Goal: Information Seeking & Learning: Learn about a topic

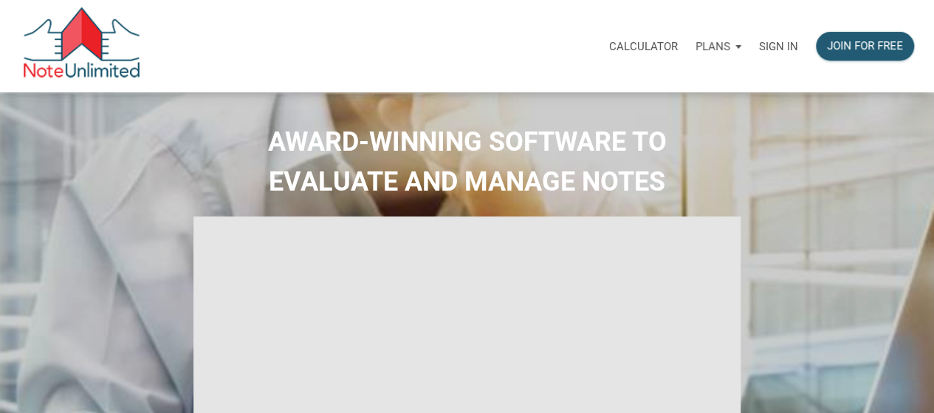
select select
type input "Introduction to new features"
select select
click at [769, 49] on p "Sign in" at bounding box center [778, 46] width 39 height 13
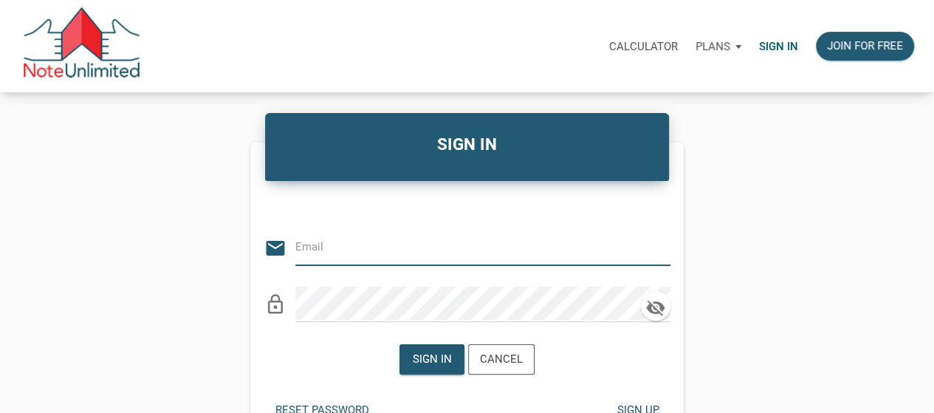
click at [417, 330] on form "Or Be Classical email lock_outline Sign in Cancel" at bounding box center [467, 283] width 434 height 205
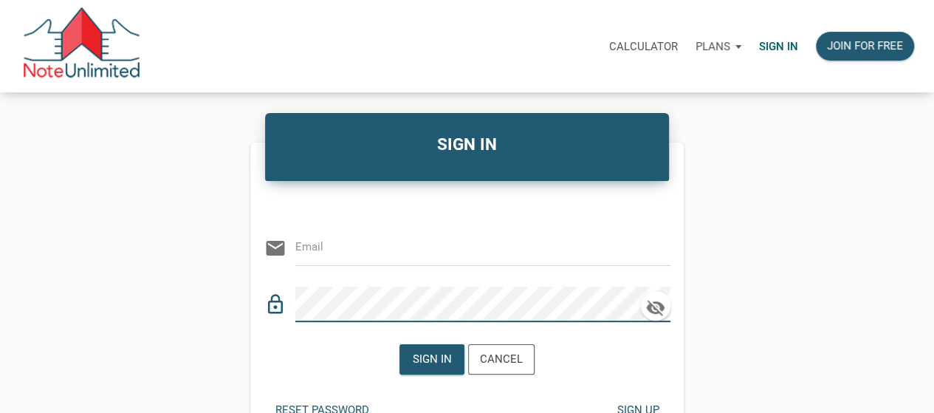
drag, startPoint x: 422, startPoint y: 258, endPoint x: 424, endPoint y: 267, distance: 9.0
click at [424, 267] on div "Or Be Classical email lock_outline" at bounding box center [467, 257] width 434 height 130
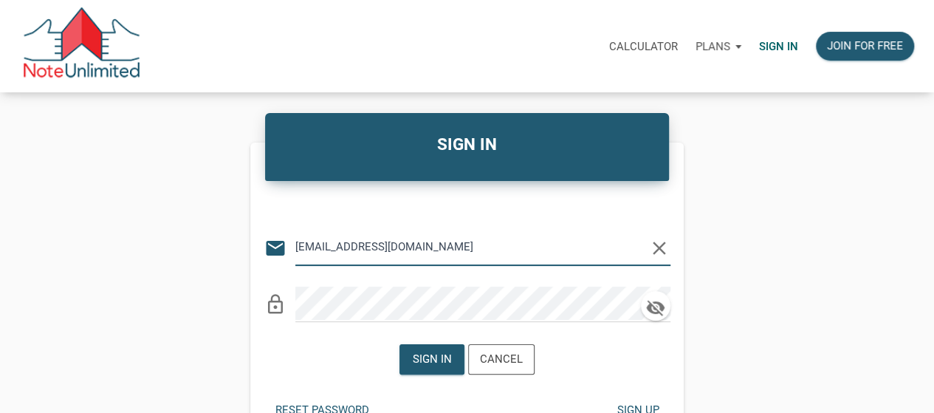
type input "medrarecapital@gmail.com"
click at [446, 367] on div "Sign in" at bounding box center [432, 359] width 64 height 29
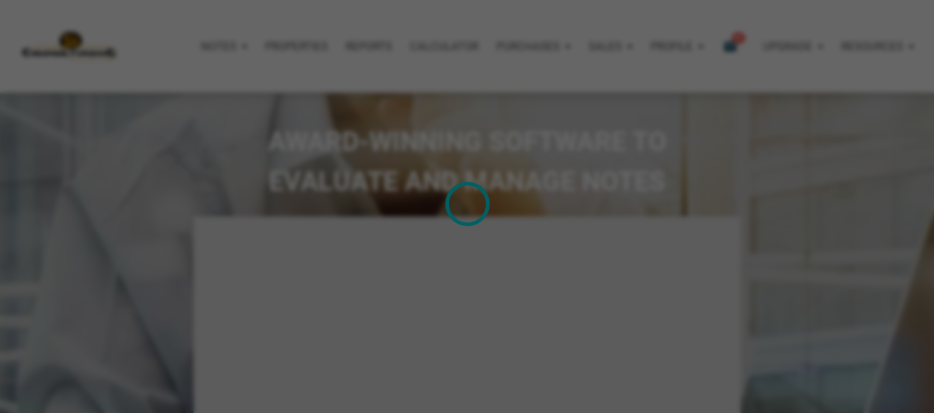
type input "Introduction to new features"
select select
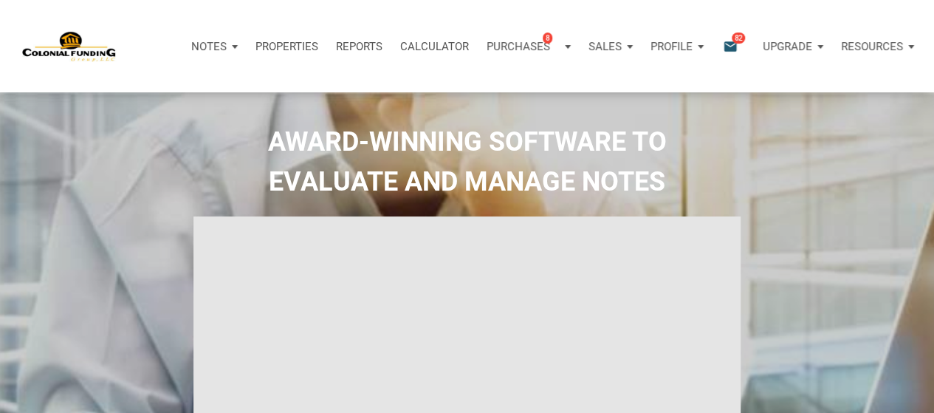
click at [731, 47] on icon "email" at bounding box center [730, 46] width 18 height 17
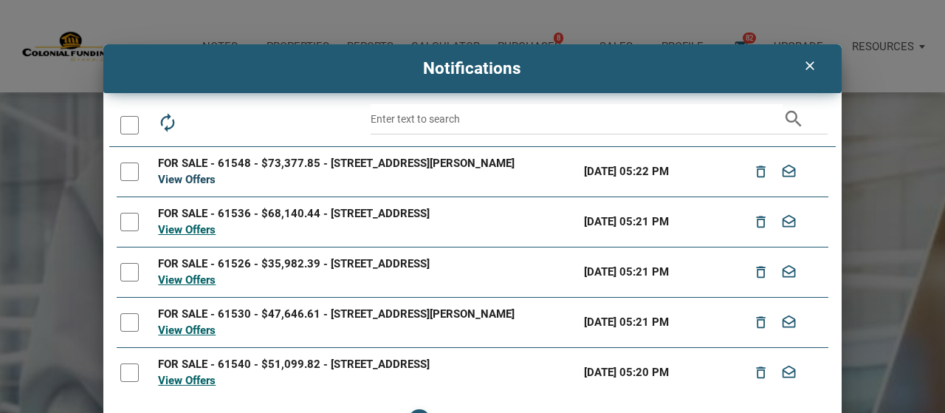
click at [201, 180] on link "View Offers" at bounding box center [187, 179] width 58 height 13
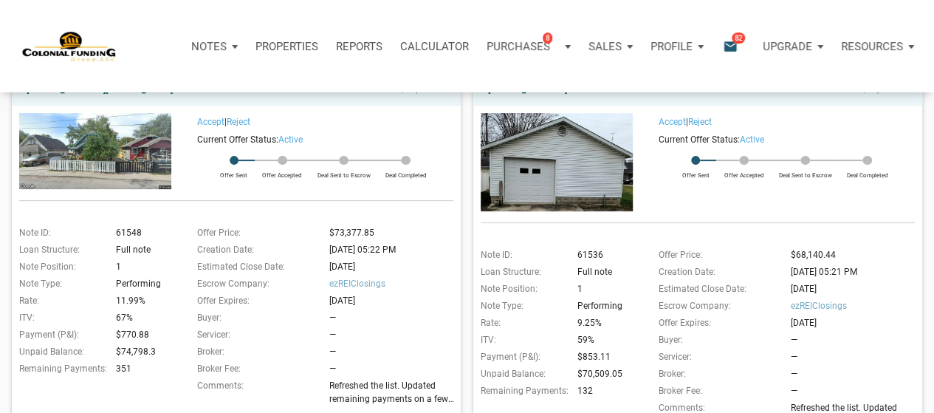
scroll to position [96, 0]
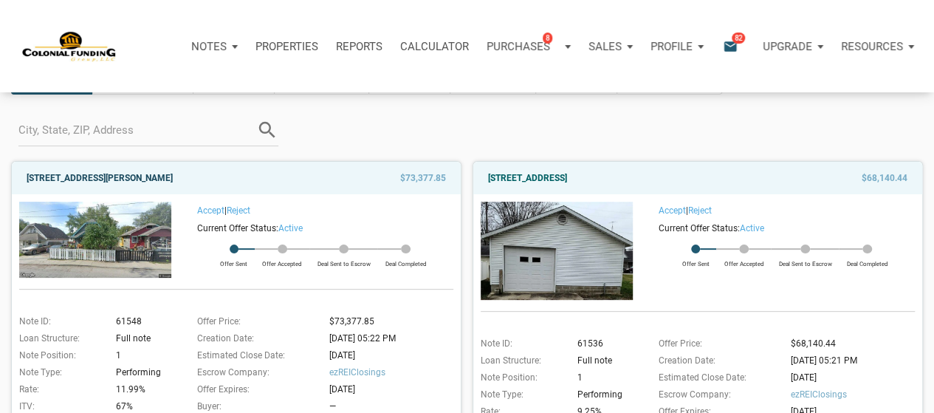
click at [170, 172] on link "[STREET_ADDRESS][PERSON_NAME]" at bounding box center [100, 178] width 146 height 18
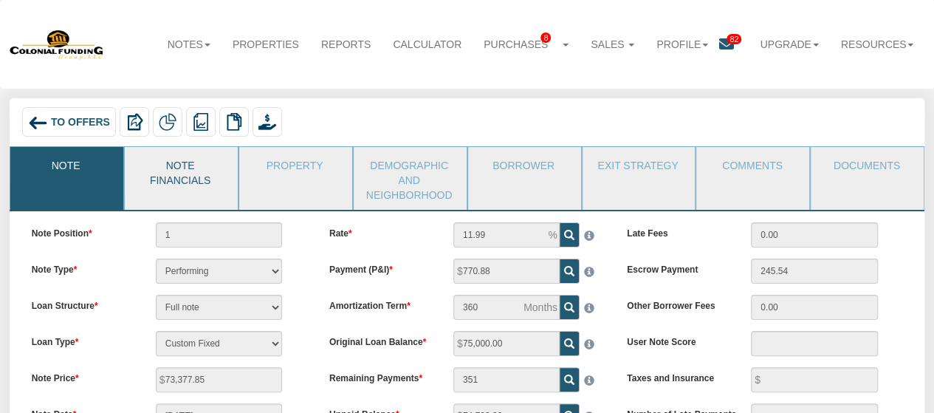
click at [168, 174] on link "Note Financials" at bounding box center [180, 171] width 111 height 48
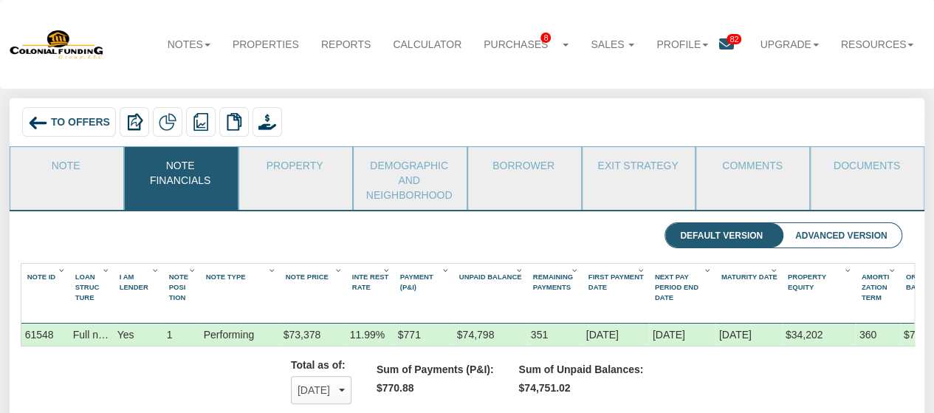
scroll to position [0, 70]
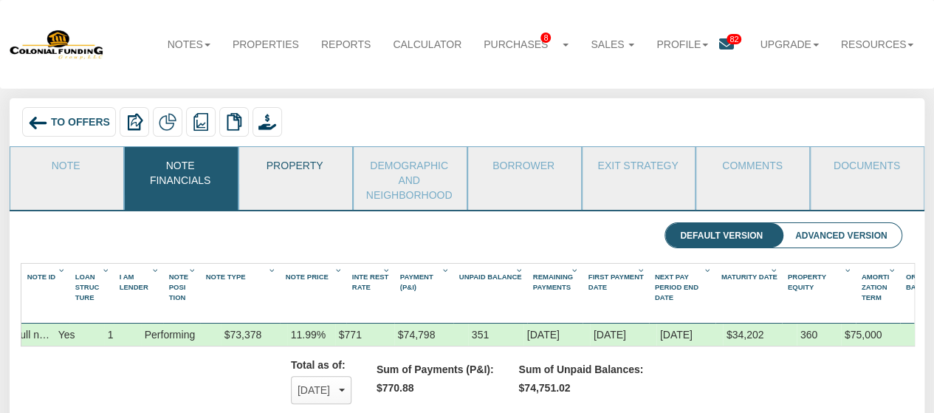
click at [309, 171] on link "Property" at bounding box center [294, 165] width 111 height 37
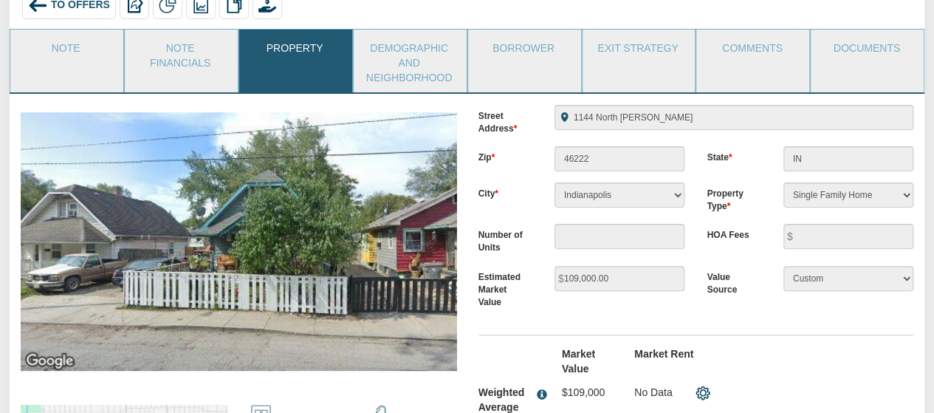
scroll to position [0, 0]
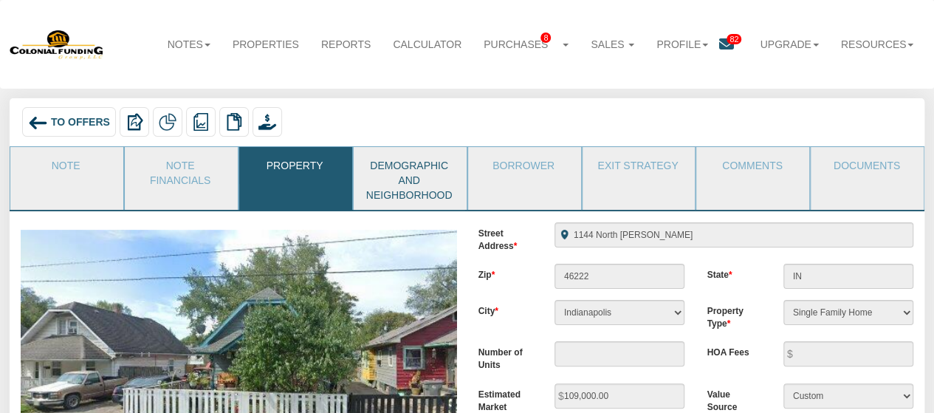
click at [435, 171] on link "Demographic and Neighborhood" at bounding box center [409, 178] width 111 height 63
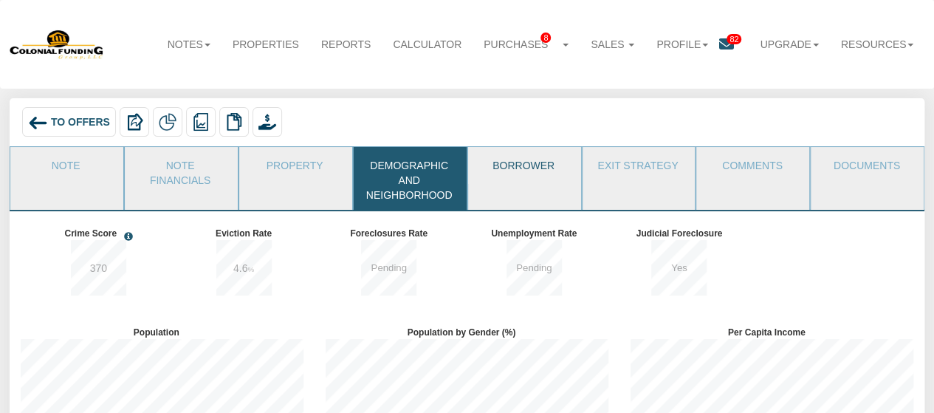
click at [529, 162] on link "Borrower" at bounding box center [523, 165] width 111 height 37
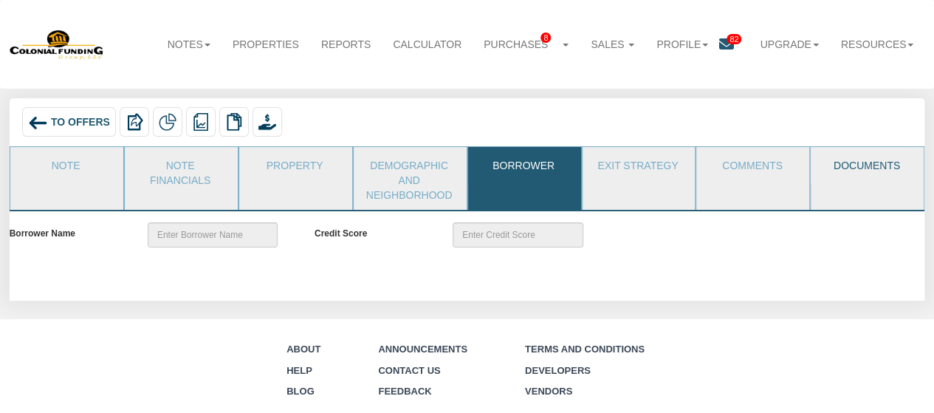
click at [894, 162] on link "Documents" at bounding box center [866, 165] width 111 height 37
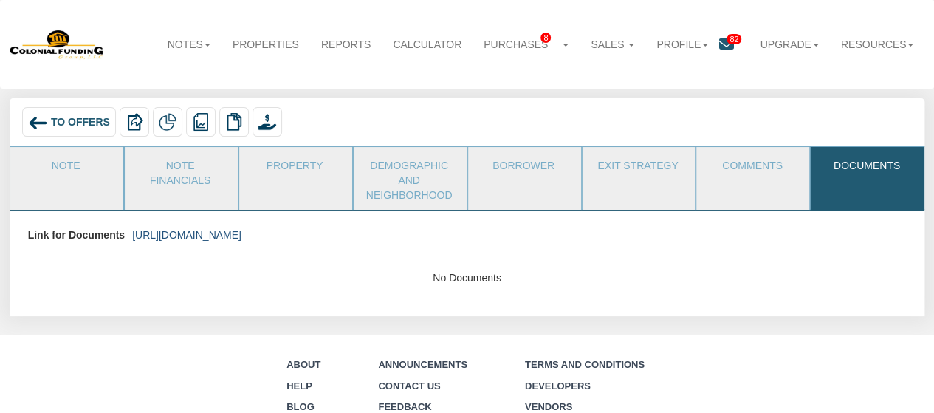
click at [241, 232] on link "https://colonialfundinggroup.sharepoint.com/:f:/s/operationsteam/EmN8VB_7PtNIoo…" at bounding box center [186, 235] width 109 height 12
drag, startPoint x: 68, startPoint y: 157, endPoint x: 76, endPoint y: 157, distance: 8.2
click at [67, 157] on link "Note" at bounding box center [65, 165] width 111 height 37
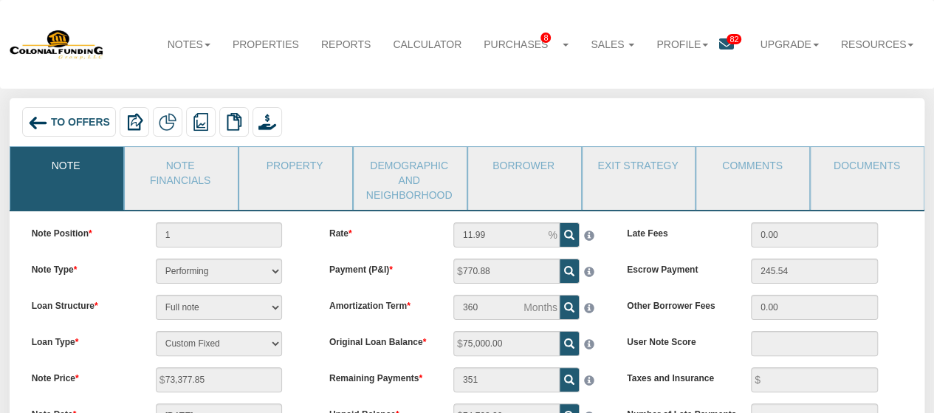
click at [78, 122] on span "To Offers" at bounding box center [80, 123] width 59 height 12
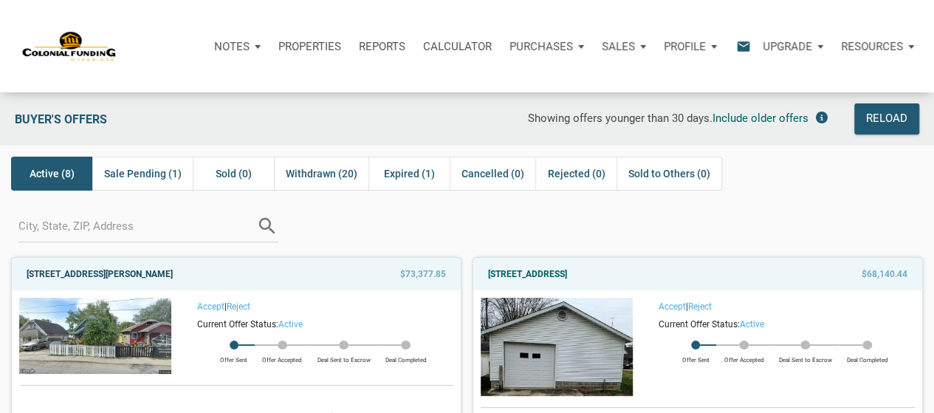
click at [118, 267] on link "1144 North Tibbs, Indianapolis, IN, 46222" at bounding box center [100, 274] width 146 height 18
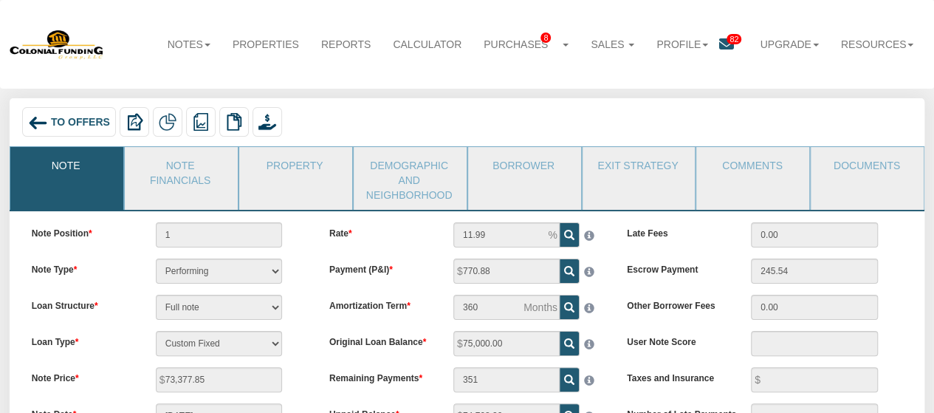
click at [75, 128] on div "To Offers" at bounding box center [69, 122] width 94 height 30
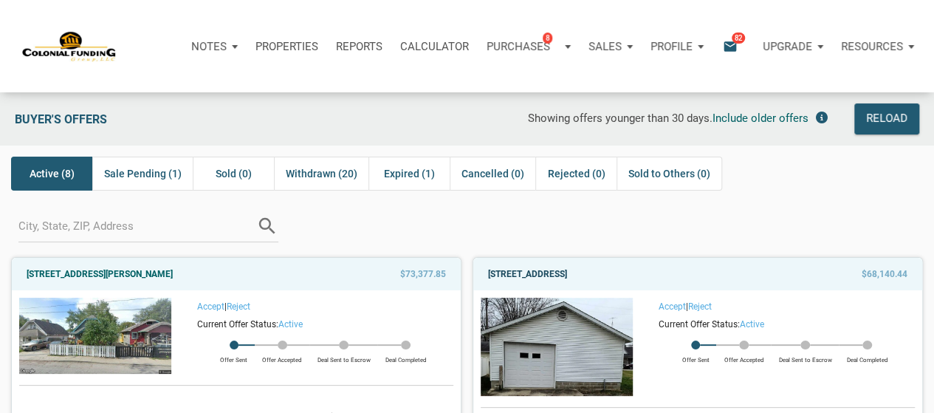
click at [567, 272] on link "[STREET_ADDRESS]" at bounding box center [527, 274] width 79 height 18
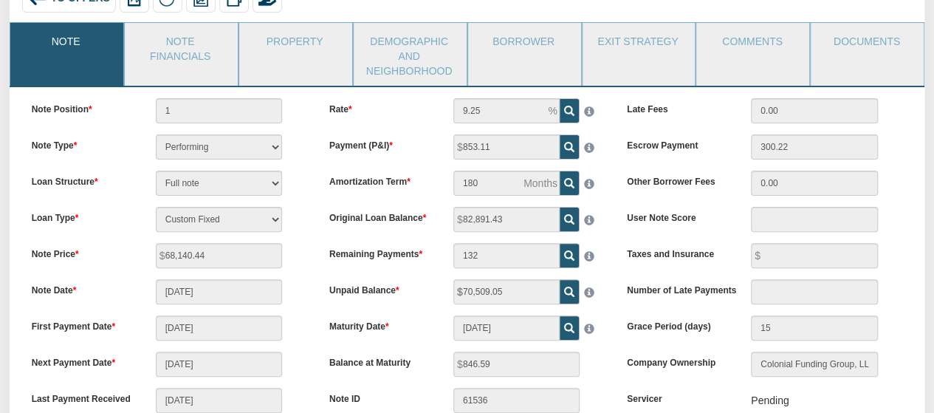
scroll to position [114, 0]
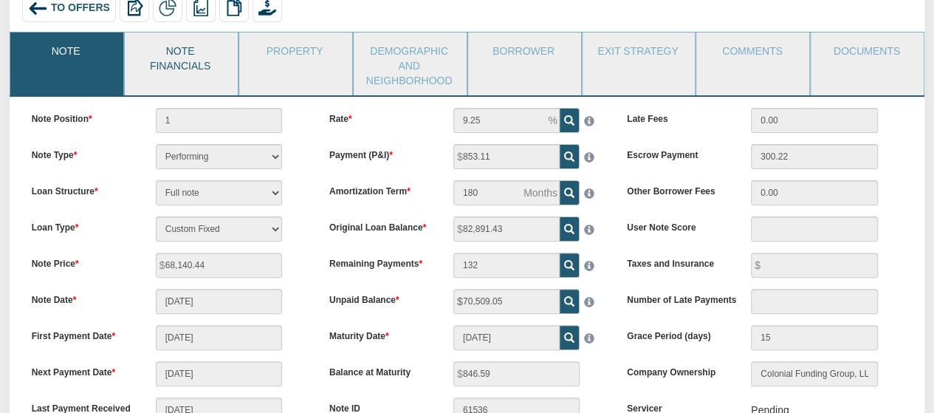
click at [199, 74] on link "Note Financials" at bounding box center [180, 56] width 111 height 48
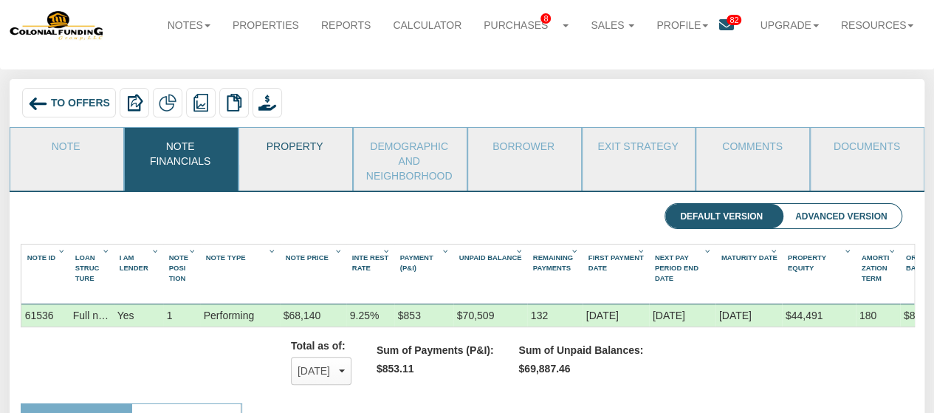
scroll to position [0, 0]
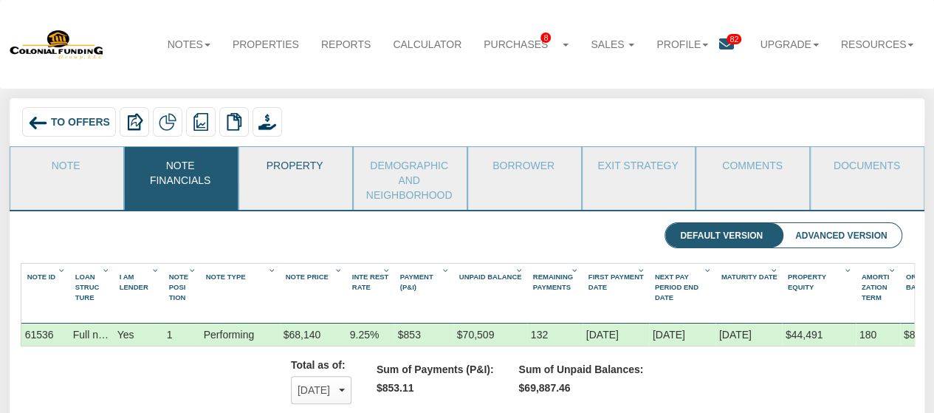
click at [280, 167] on link "Property" at bounding box center [294, 165] width 111 height 37
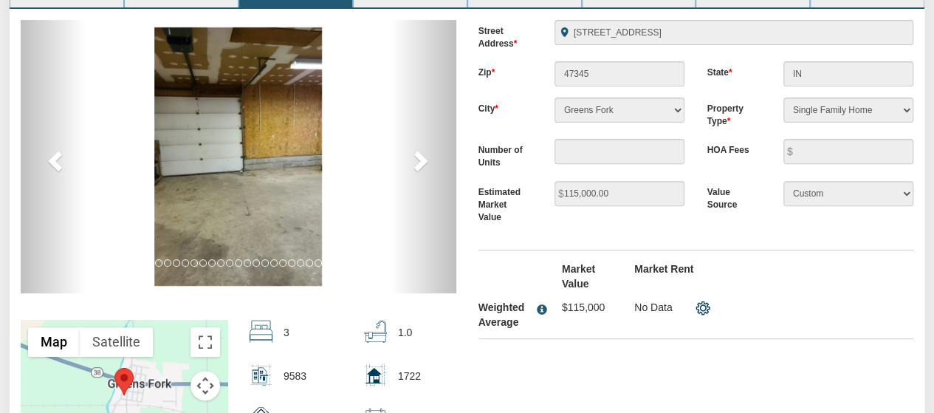
scroll to position [222, 0]
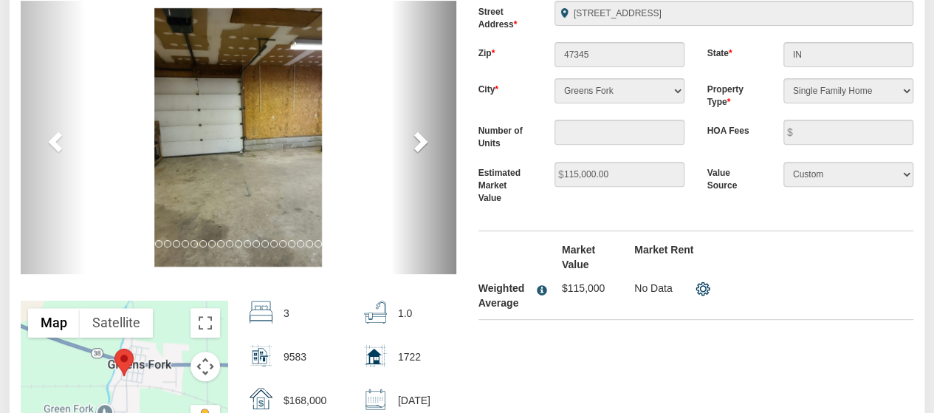
click at [430, 138] on span at bounding box center [419, 141] width 22 height 22
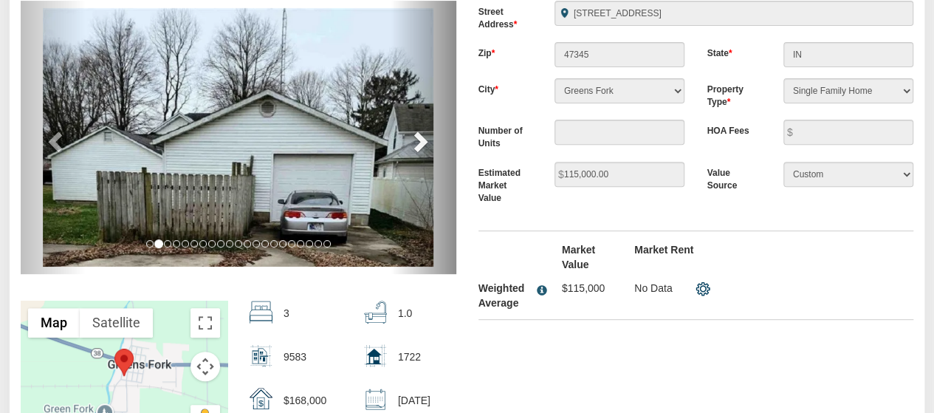
click at [421, 149] on span at bounding box center [419, 141] width 22 height 22
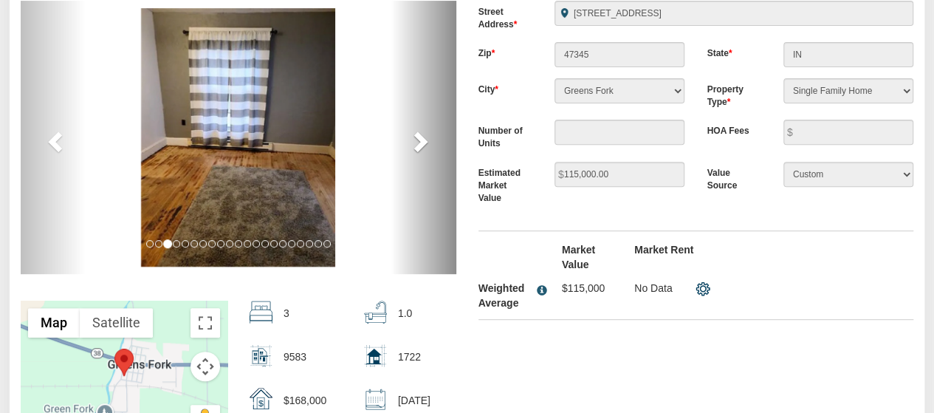
click at [419, 143] on span at bounding box center [419, 141] width 22 height 22
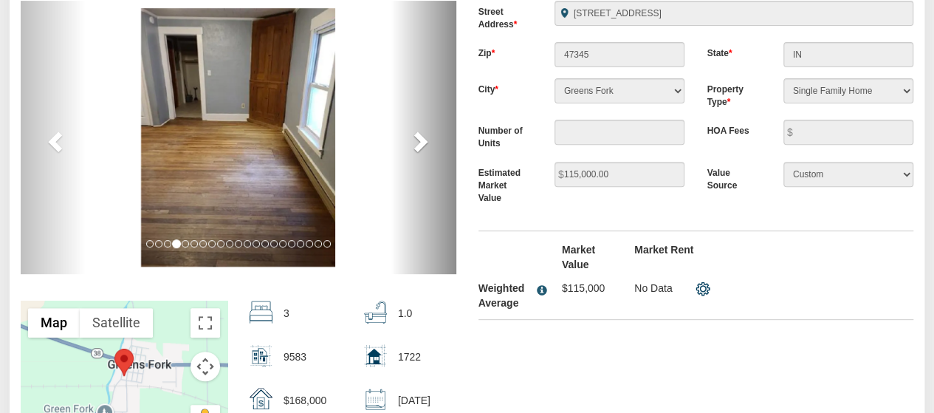
click at [419, 143] on span at bounding box center [419, 141] width 22 height 22
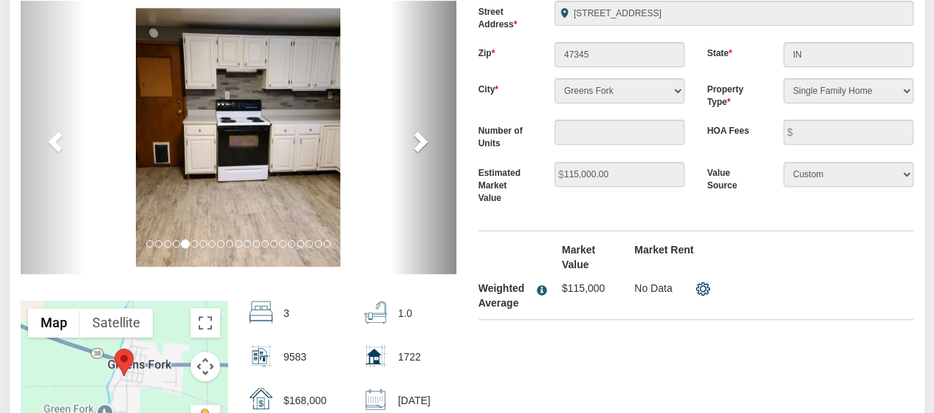
click at [419, 143] on span at bounding box center [419, 141] width 22 height 22
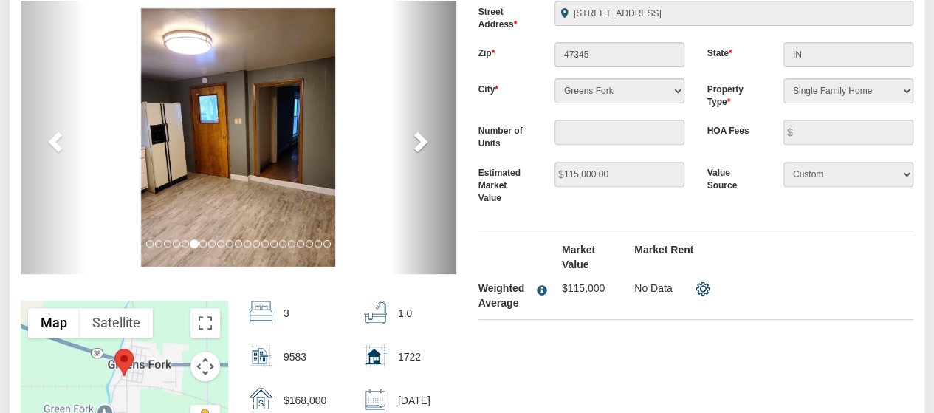
click at [419, 143] on span at bounding box center [419, 141] width 22 height 22
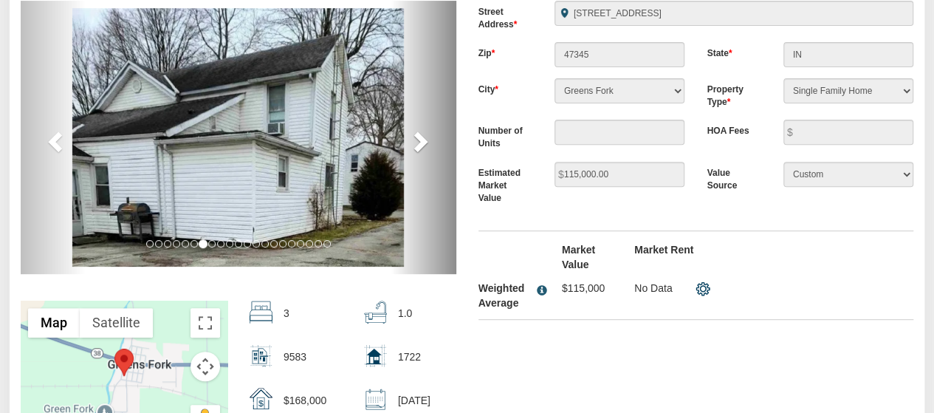
click at [419, 144] on span at bounding box center [419, 141] width 22 height 22
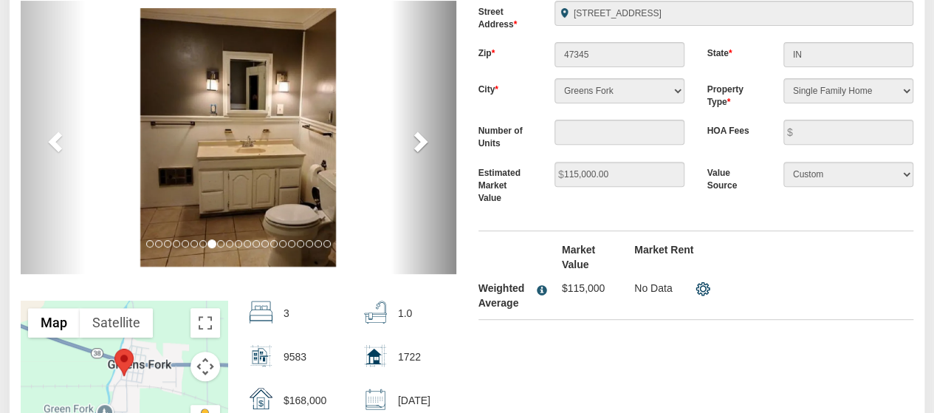
click at [419, 144] on span at bounding box center [419, 141] width 22 height 22
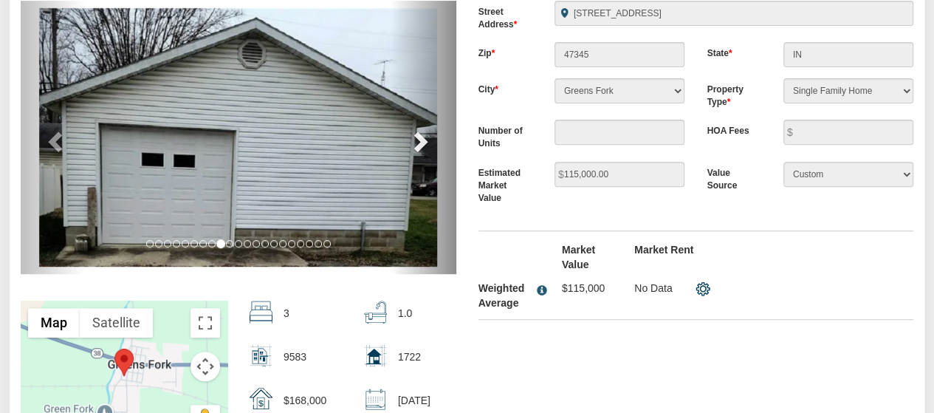
click at [419, 144] on span at bounding box center [419, 141] width 22 height 22
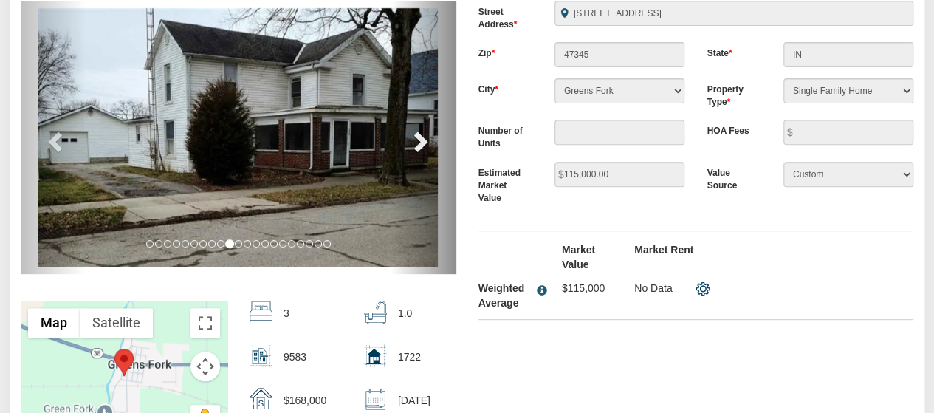
click at [419, 144] on span at bounding box center [419, 141] width 22 height 22
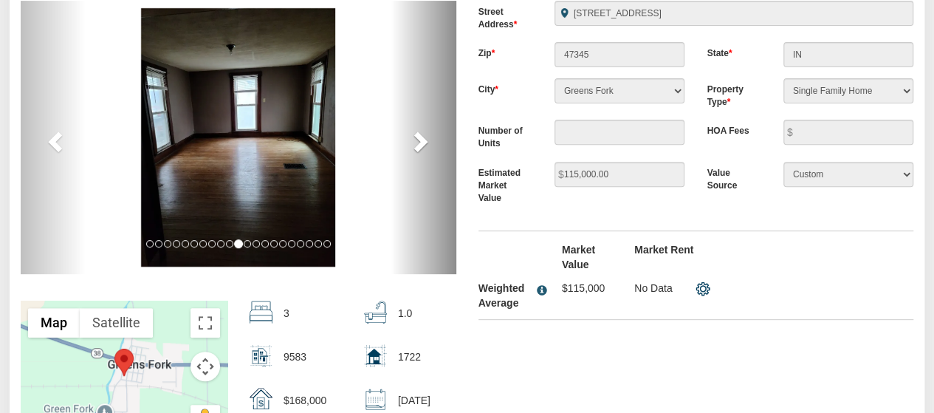
click at [419, 144] on span at bounding box center [419, 141] width 22 height 22
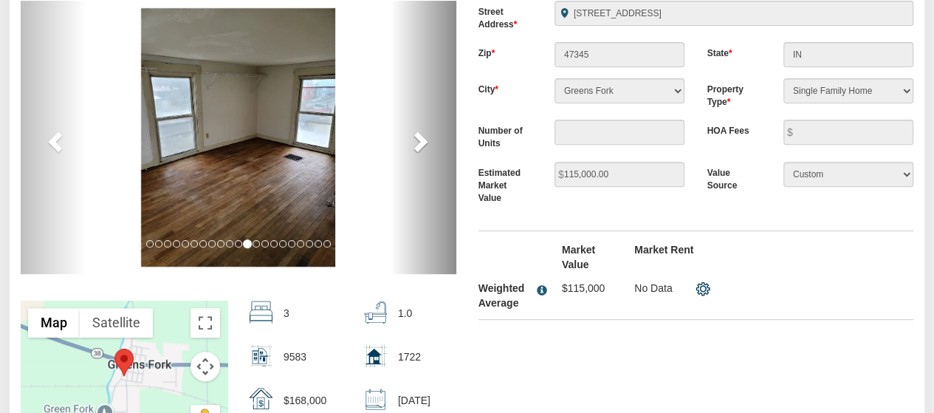
click at [419, 144] on span at bounding box center [419, 141] width 22 height 22
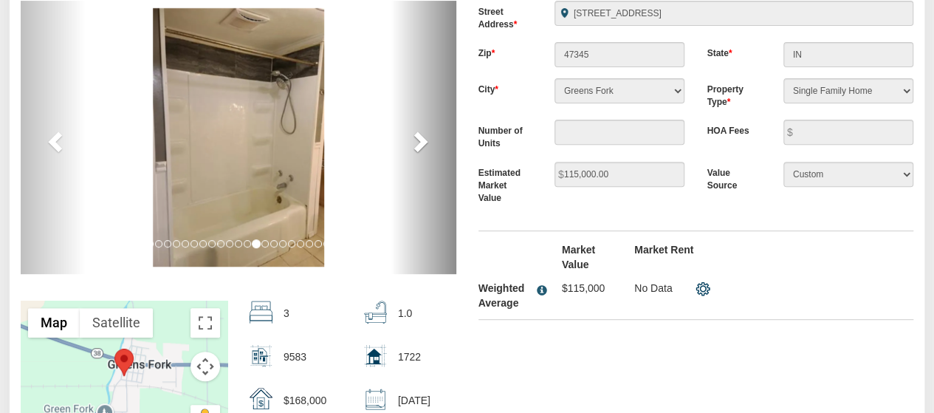
click at [419, 144] on span at bounding box center [419, 141] width 22 height 22
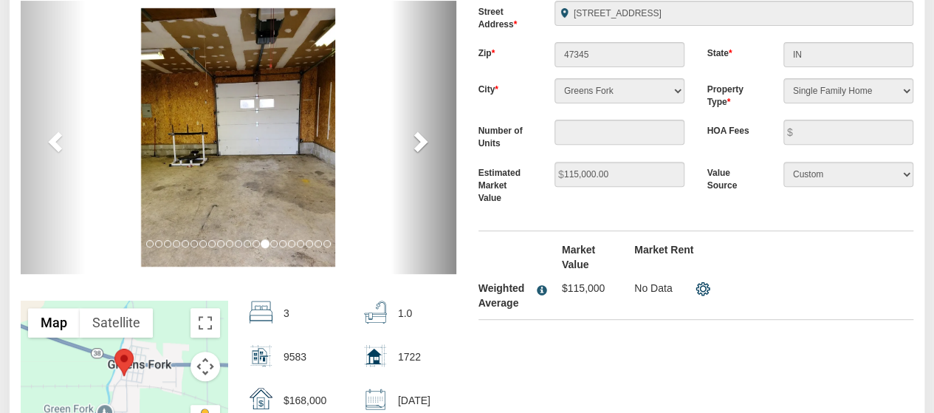
click at [419, 147] on span at bounding box center [419, 141] width 22 height 22
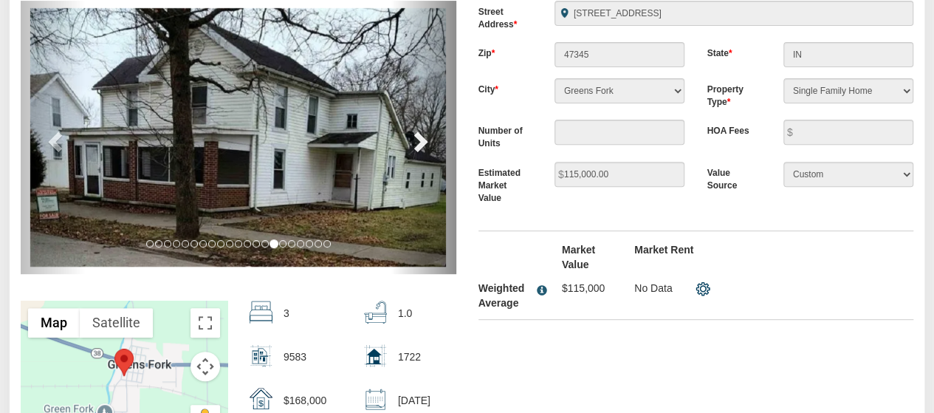
click at [422, 147] on span at bounding box center [419, 141] width 22 height 22
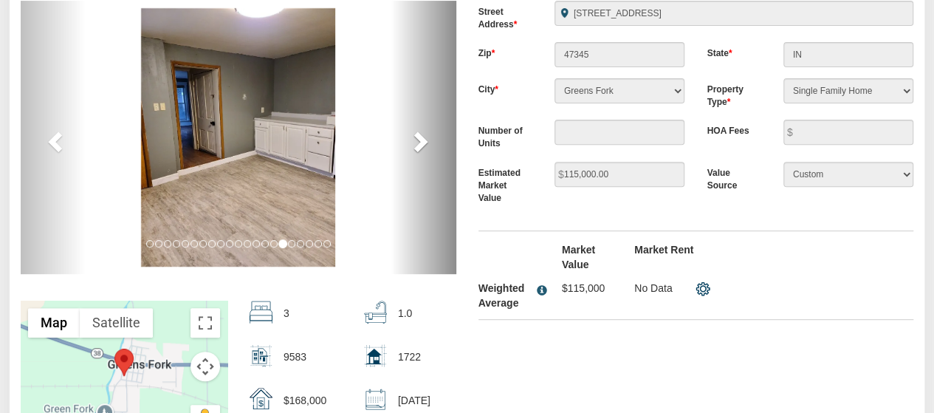
click at [422, 147] on span at bounding box center [419, 141] width 22 height 22
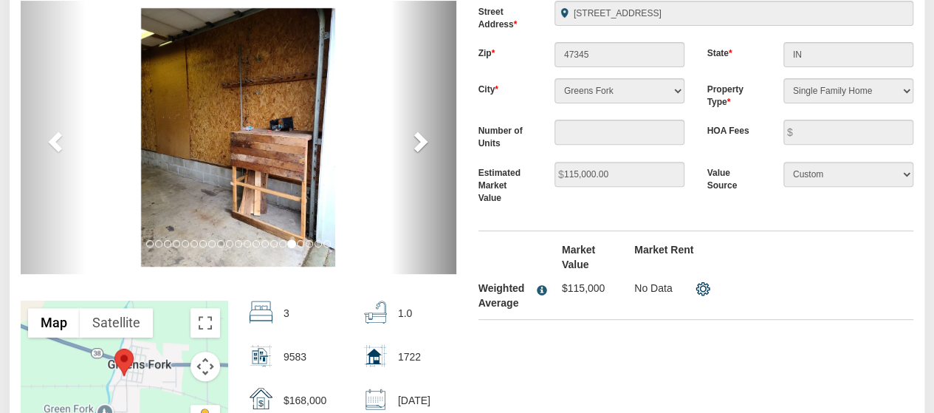
click at [422, 147] on span at bounding box center [419, 141] width 22 height 22
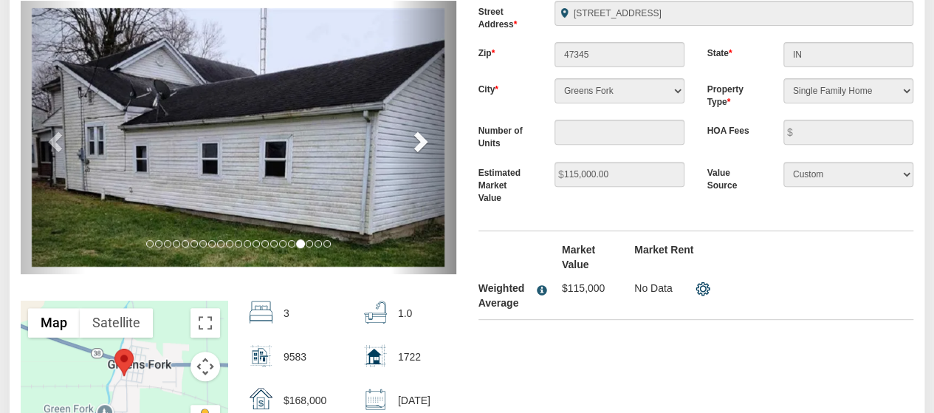
click at [422, 147] on span at bounding box center [419, 141] width 22 height 22
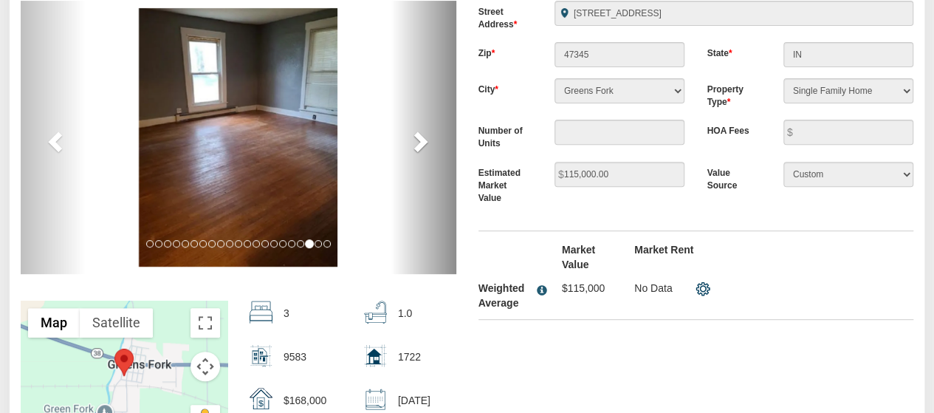
click at [422, 147] on span at bounding box center [419, 141] width 22 height 22
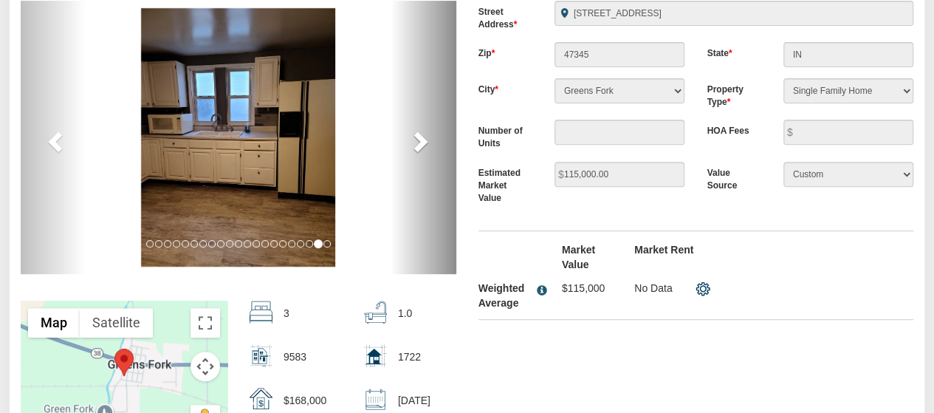
click at [422, 147] on span at bounding box center [419, 141] width 22 height 22
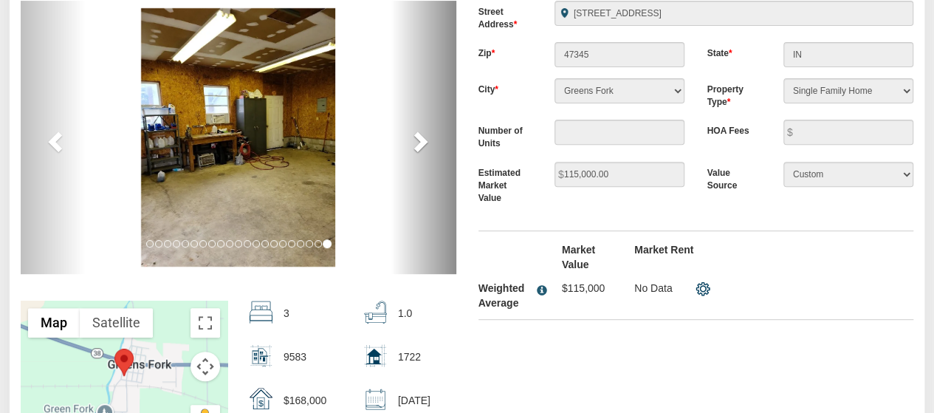
click at [422, 147] on span at bounding box center [419, 141] width 22 height 22
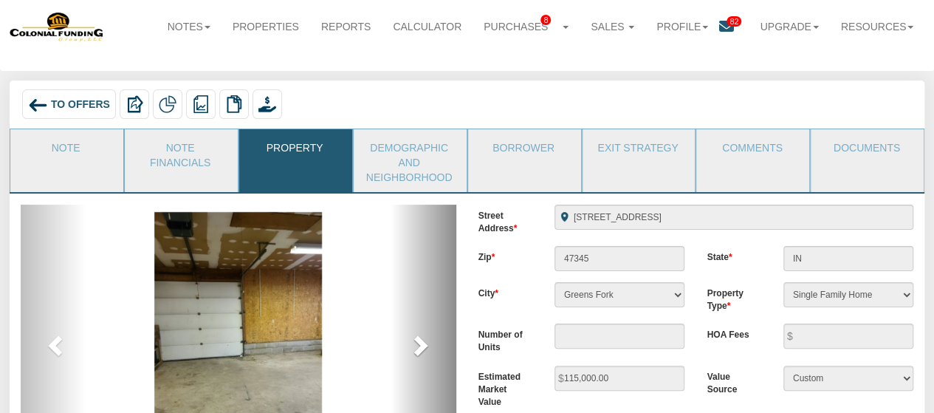
scroll to position [0, 0]
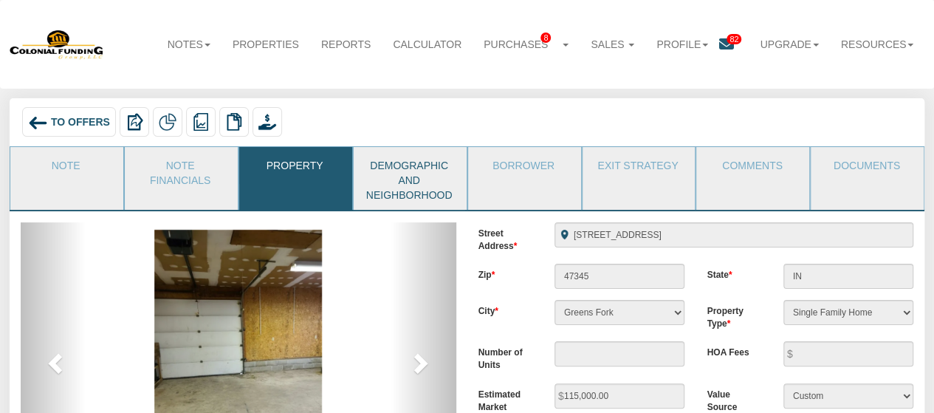
click at [399, 183] on link "Demographic and Neighborhood" at bounding box center [409, 178] width 111 height 63
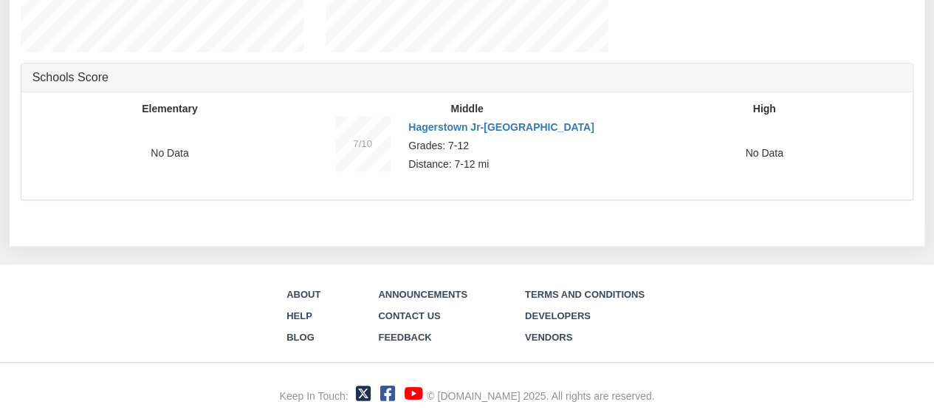
scroll to position [157, 0]
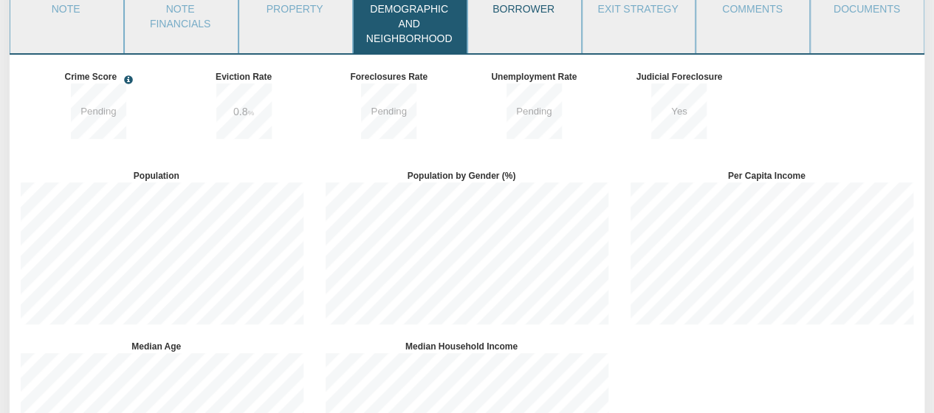
click at [555, 8] on link "Borrower" at bounding box center [523, 8] width 111 height 37
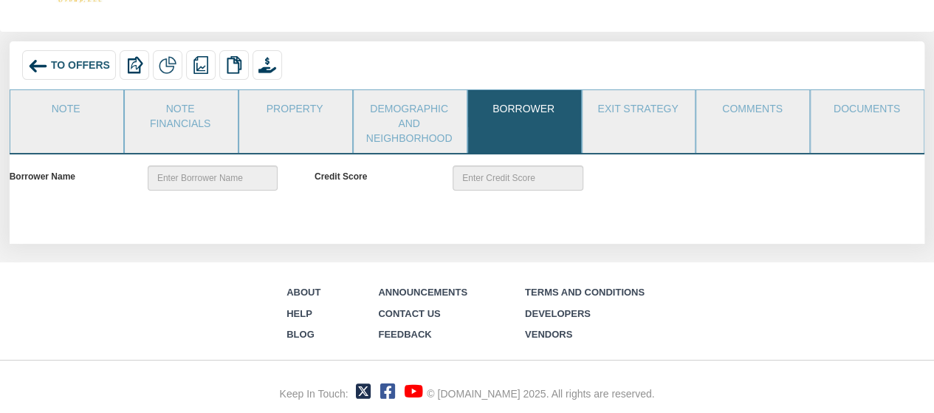
scroll to position [55, 0]
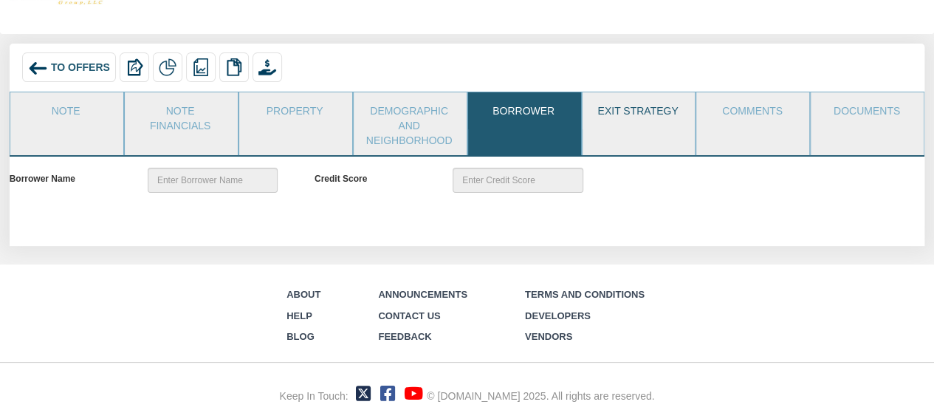
click at [627, 97] on link "Exit Strategy" at bounding box center [638, 110] width 111 height 37
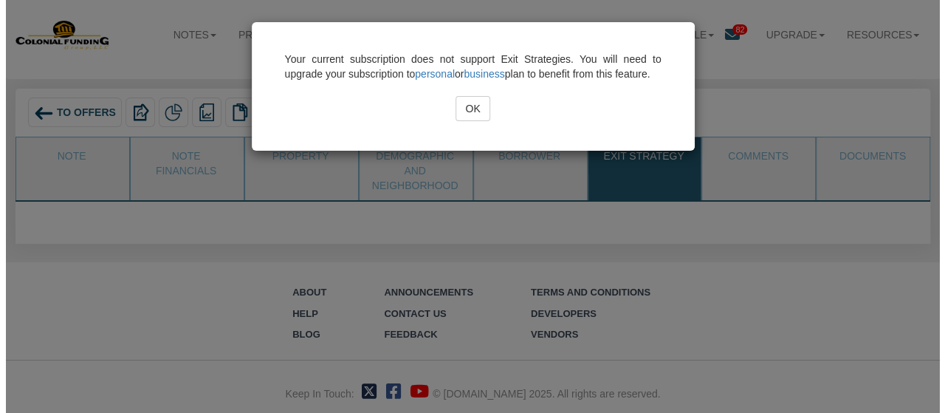
scroll to position [7, 0]
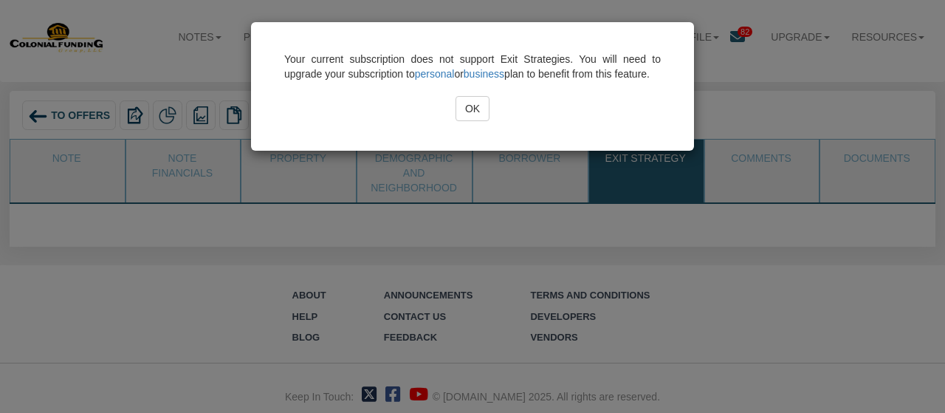
click at [470, 121] on input "OK" at bounding box center [473, 108] width 34 height 25
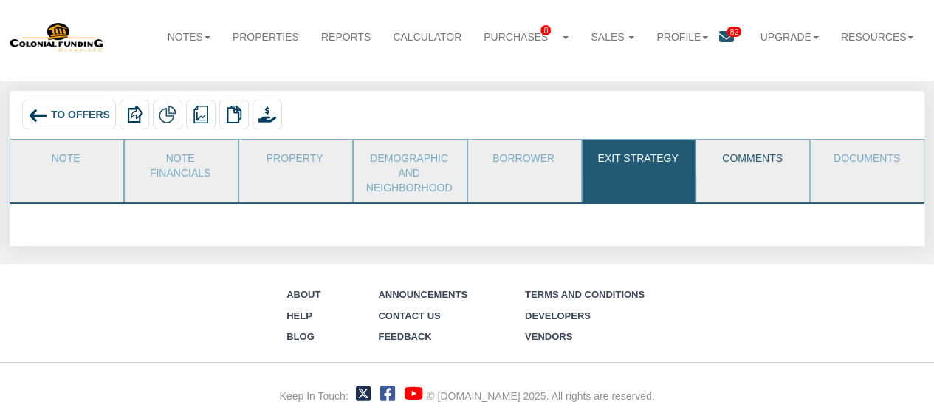
click at [762, 169] on link "Comments" at bounding box center [751, 158] width 111 height 37
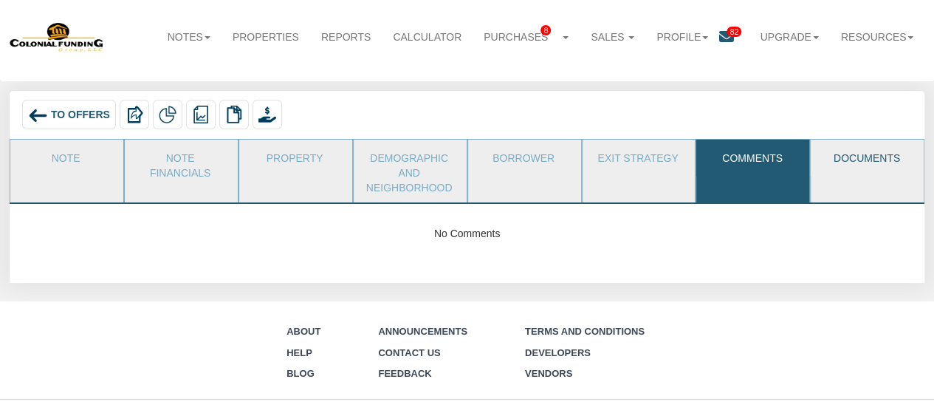
click at [837, 159] on link "Documents" at bounding box center [866, 158] width 111 height 37
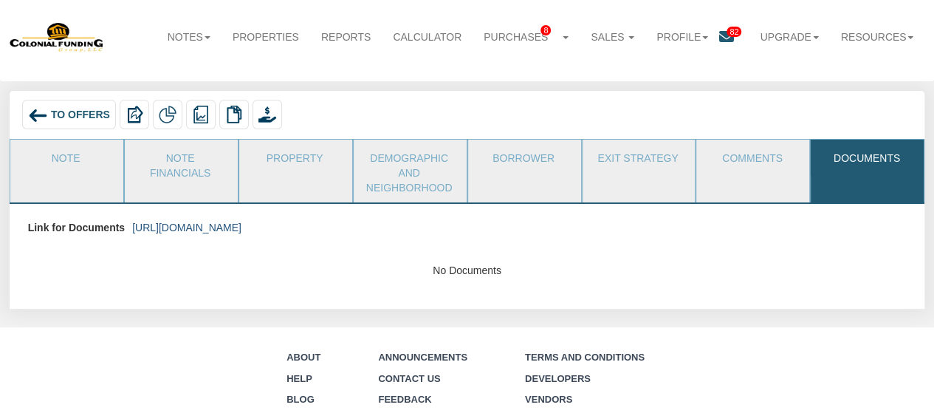
click at [241, 222] on link "https://colonialfundinggroup.sharepoint.com/:f:/s/operationsteam/Ep-Z1gfSy41Oo3…" at bounding box center [186, 228] width 109 height 12
click at [86, 158] on link "Note" at bounding box center [65, 158] width 111 height 37
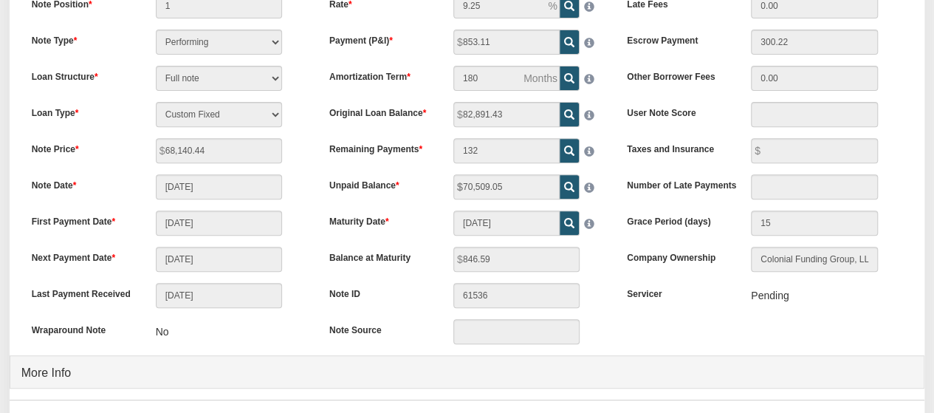
scroll to position [0, 0]
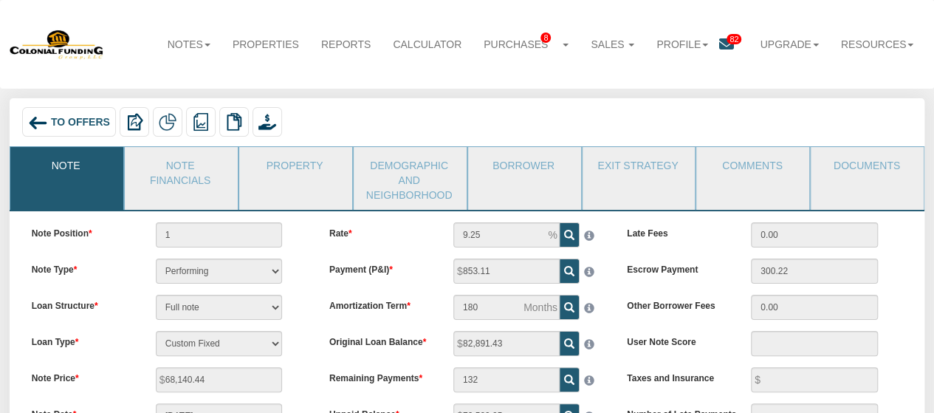
click at [68, 129] on div "To Offers" at bounding box center [69, 122] width 94 height 30
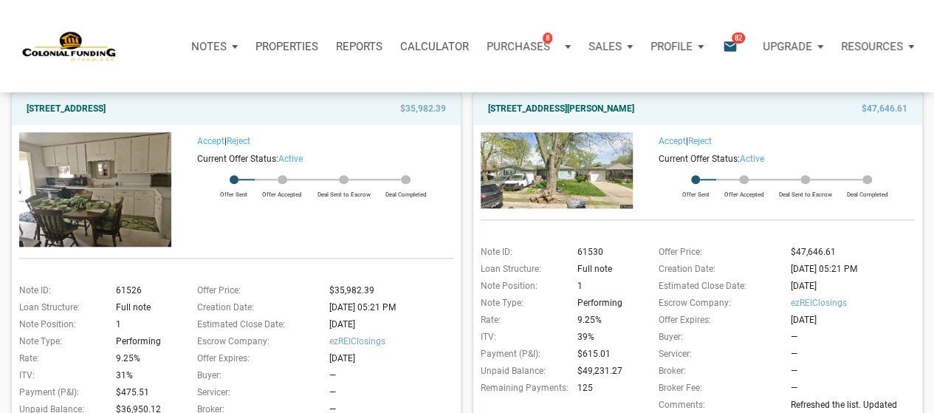
scroll to position [541, 0]
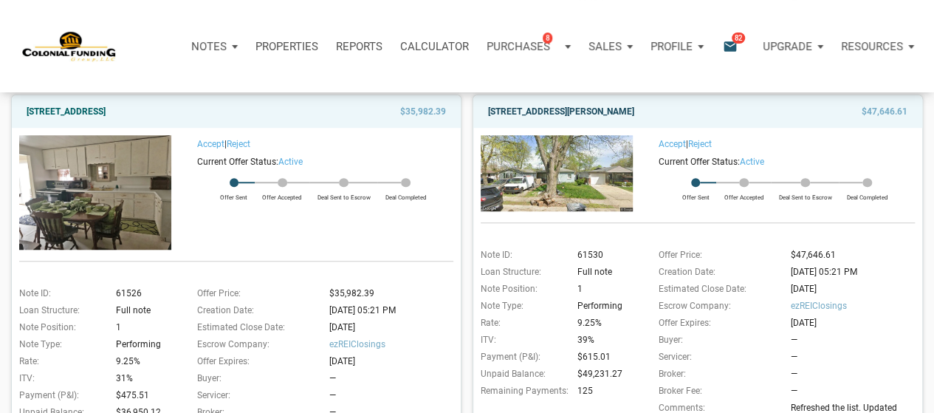
click at [554, 109] on link "[STREET_ADDRESS][PERSON_NAME]" at bounding box center [561, 112] width 146 height 18
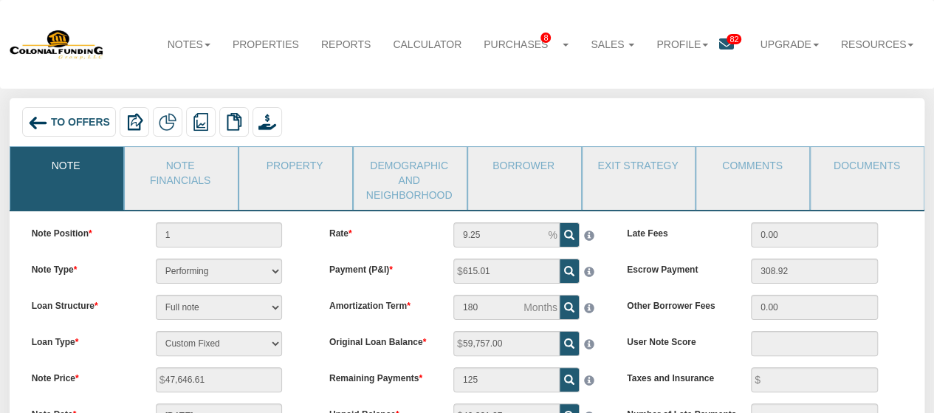
click at [83, 122] on span "To Offers" at bounding box center [80, 123] width 59 height 12
